Goal: Navigation & Orientation: Find specific page/section

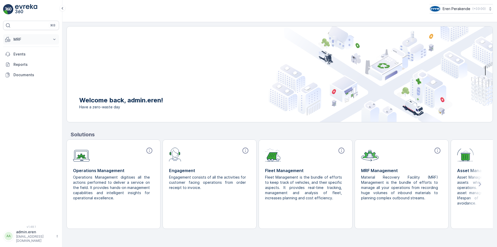
click at [27, 41] on p "MRF" at bounding box center [30, 39] width 35 height 5
click at [33, 55] on p "Gelen & Giden" at bounding box center [25, 55] width 25 height 5
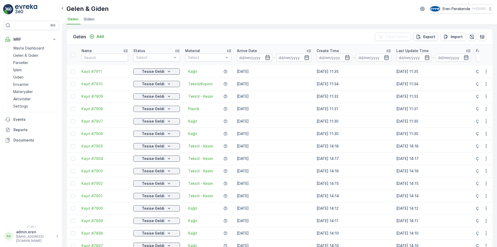
click at [427, 38] on p "Export" at bounding box center [429, 36] width 12 height 5
click at [428, 28] on span "reports" at bounding box center [455, 27] width 61 height 5
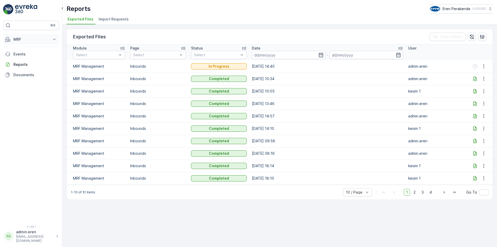
click at [47, 39] on p "MRF" at bounding box center [30, 39] width 35 height 5
click at [24, 9] on img at bounding box center [26, 9] width 22 height 10
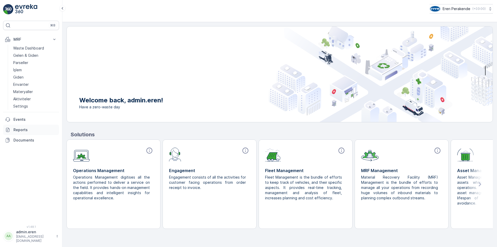
click at [23, 129] on p "Reports" at bounding box center [34, 129] width 43 height 5
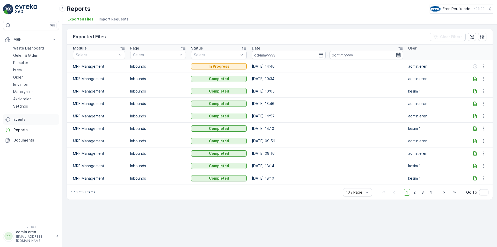
click at [20, 122] on link "Events" at bounding box center [31, 119] width 56 height 10
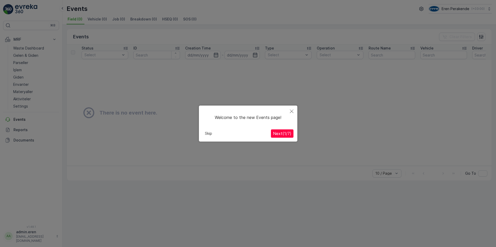
click at [290, 112] on icon "Close" at bounding box center [292, 111] width 4 height 4
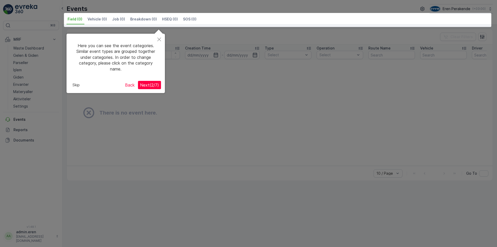
click at [17, 139] on div at bounding box center [248, 123] width 497 height 247
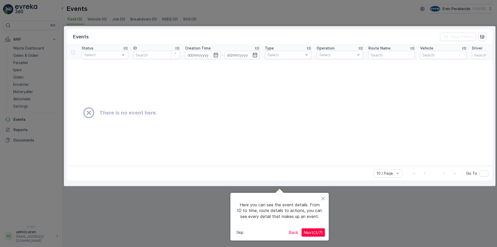
click at [17, 139] on div at bounding box center [248, 123] width 497 height 247
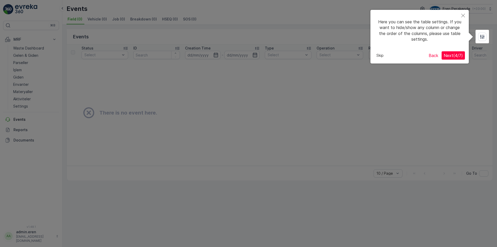
click at [17, 140] on div at bounding box center [248, 123] width 497 height 247
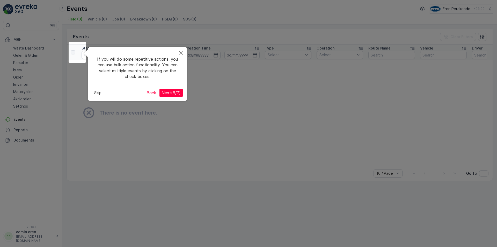
click at [17, 140] on div at bounding box center [248, 123] width 497 height 247
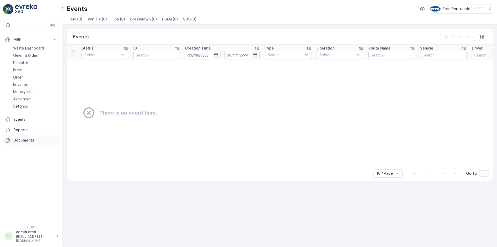
click at [17, 140] on p "Documents" at bounding box center [34, 139] width 43 height 5
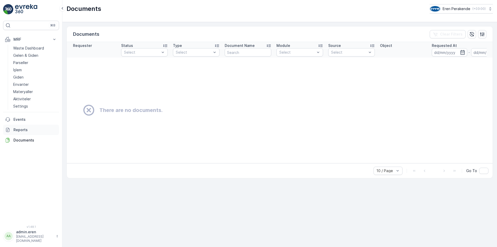
click at [21, 128] on p "Reports" at bounding box center [34, 129] width 43 height 5
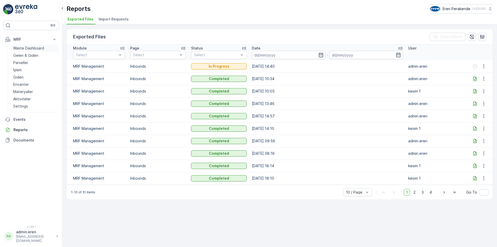
click at [21, 47] on p "Waste Dashboard" at bounding box center [28, 48] width 31 height 5
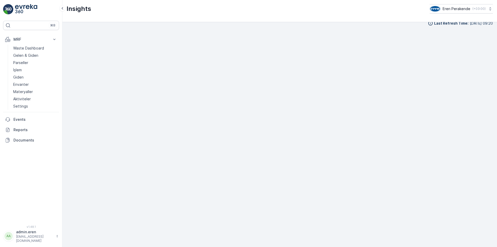
scroll to position [6, 0]
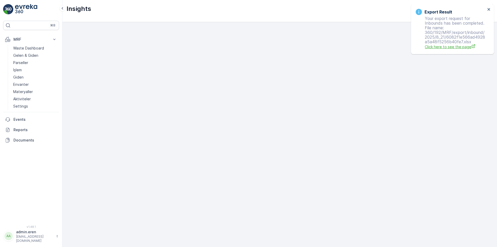
click at [444, 48] on span "Click here to see the page" at bounding box center [455, 46] width 61 height 5
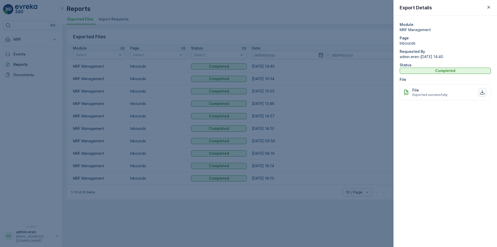
click at [484, 91] on icon "button" at bounding box center [482, 92] width 5 height 5
